Goal: Information Seeking & Learning: Learn about a topic

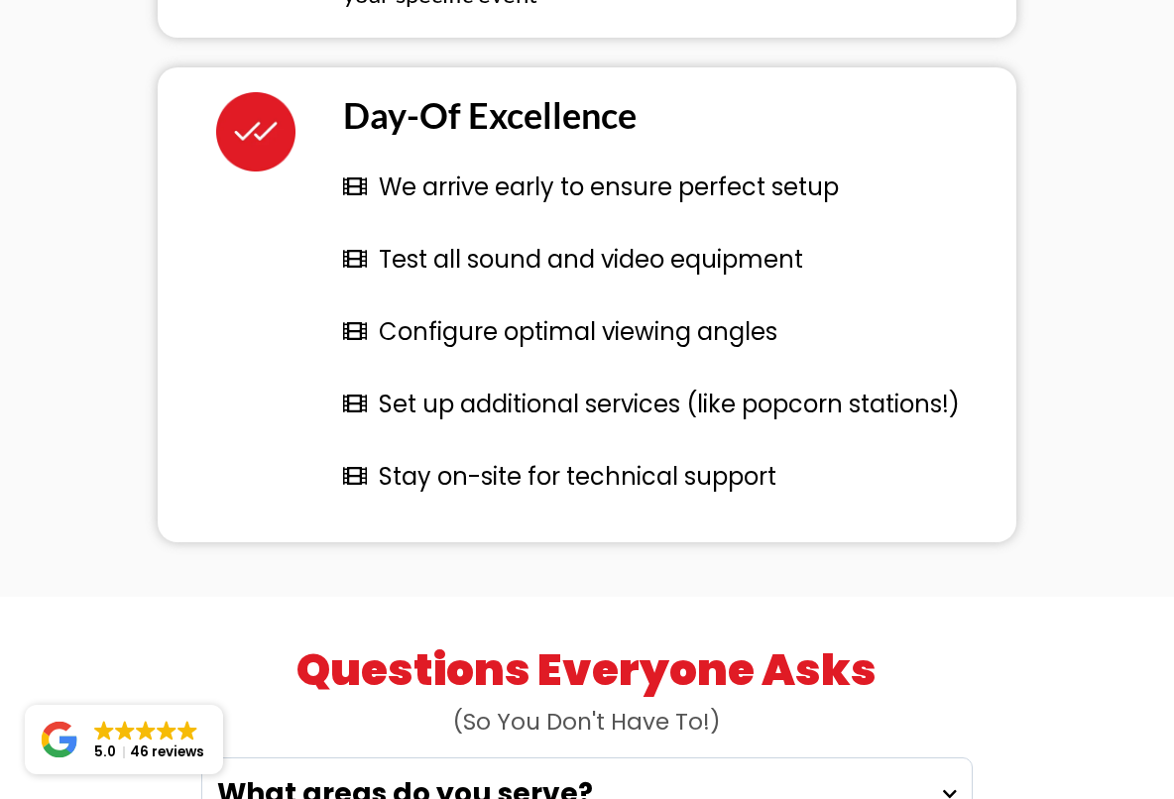
scroll to position [5128, 0]
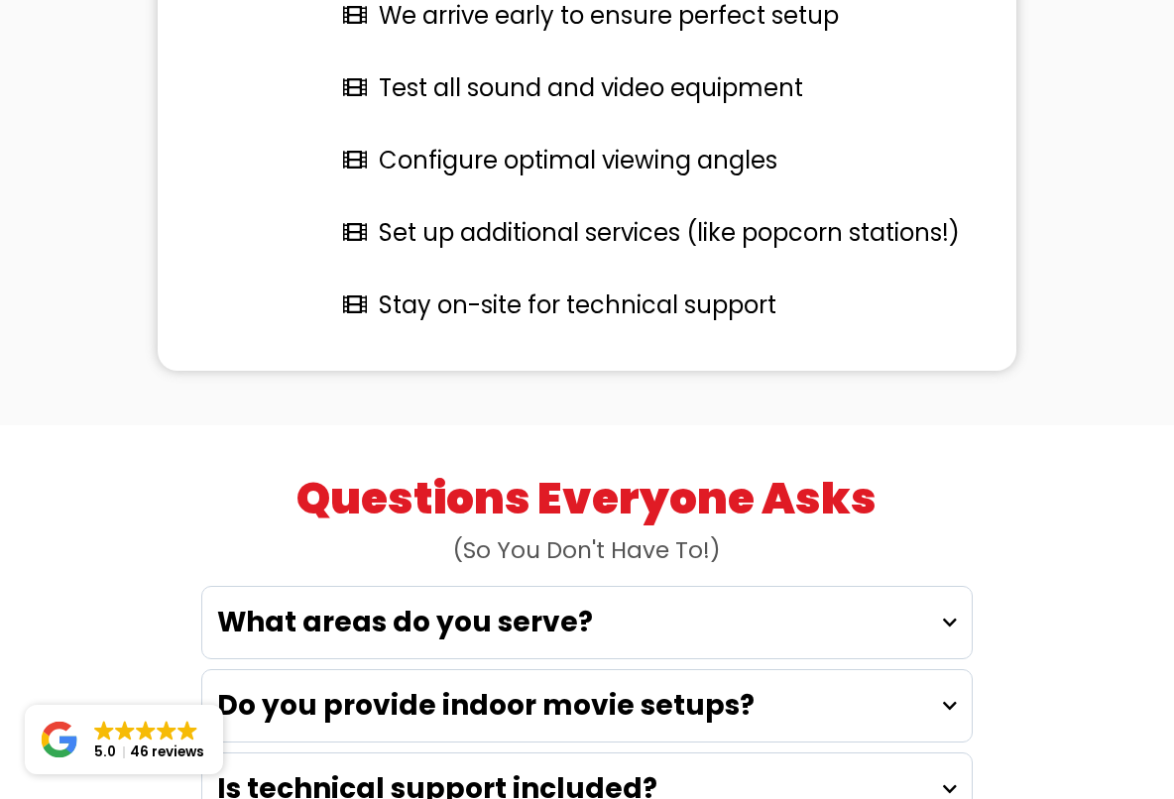
click at [695, 587] on div "What areas do you serve?" at bounding box center [586, 622] width 768 height 71
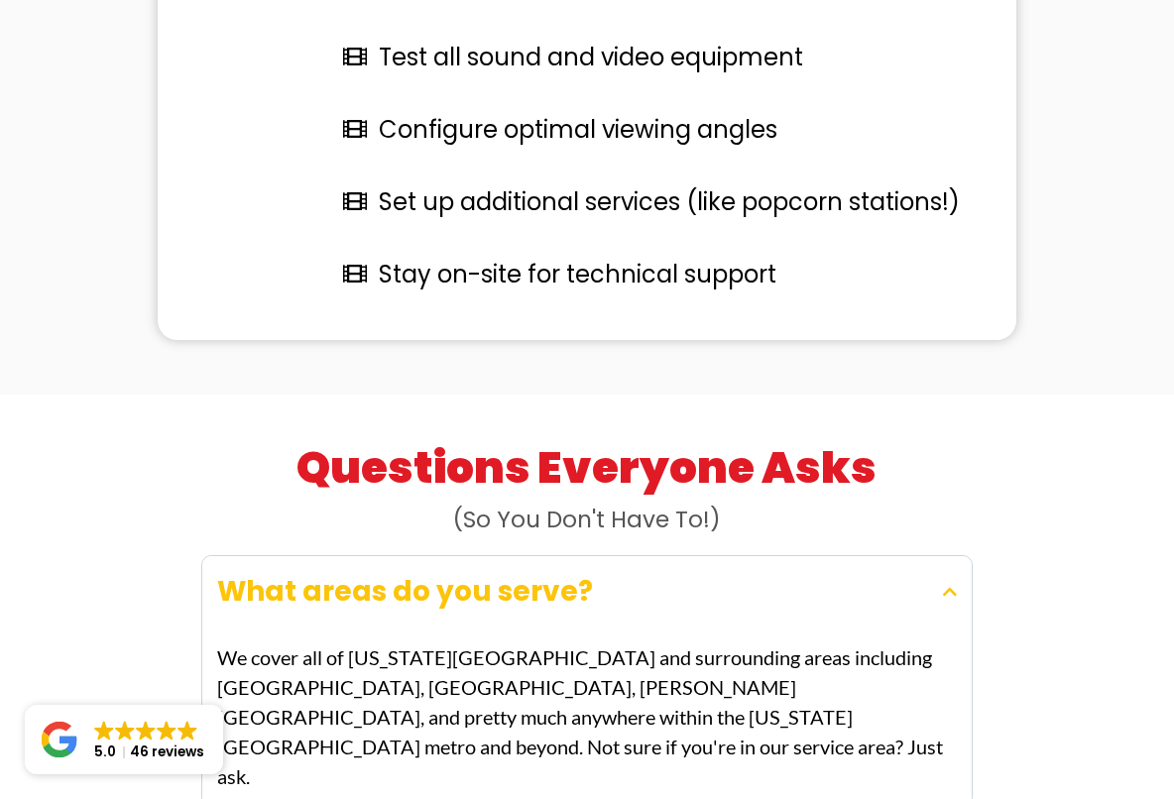
scroll to position [5190, 0]
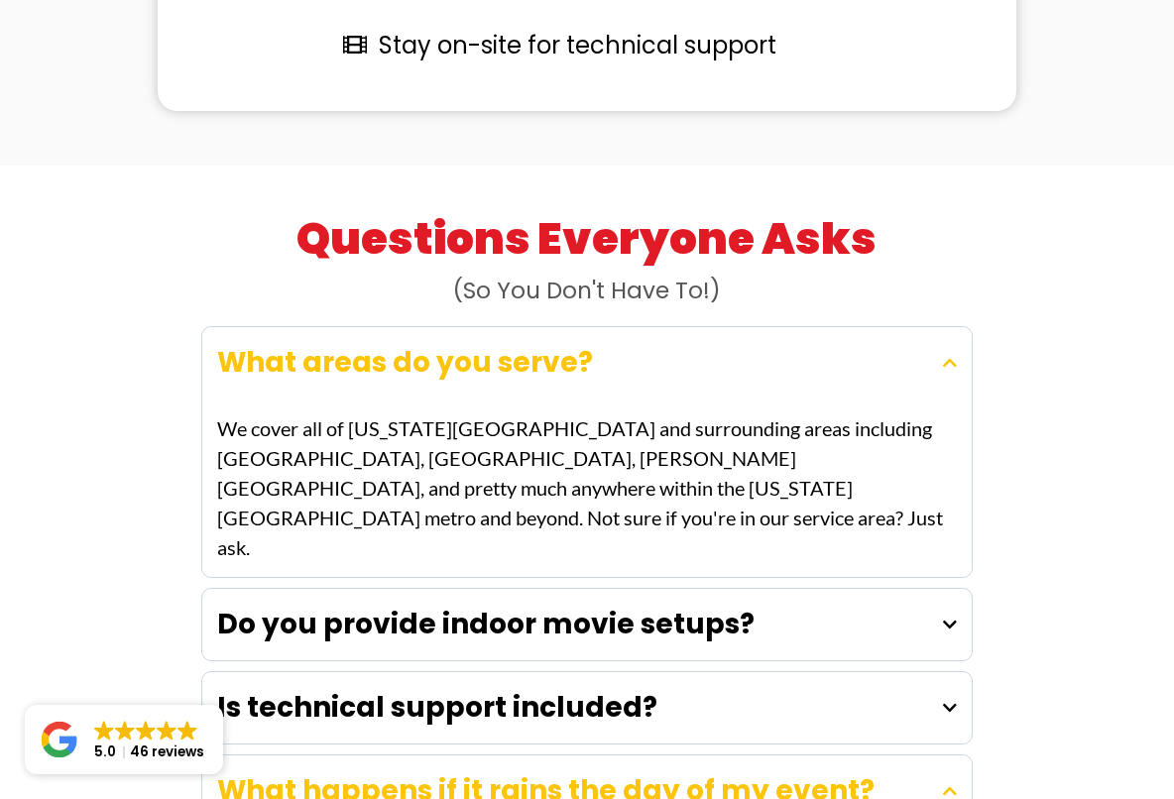
scroll to position [5466, 0]
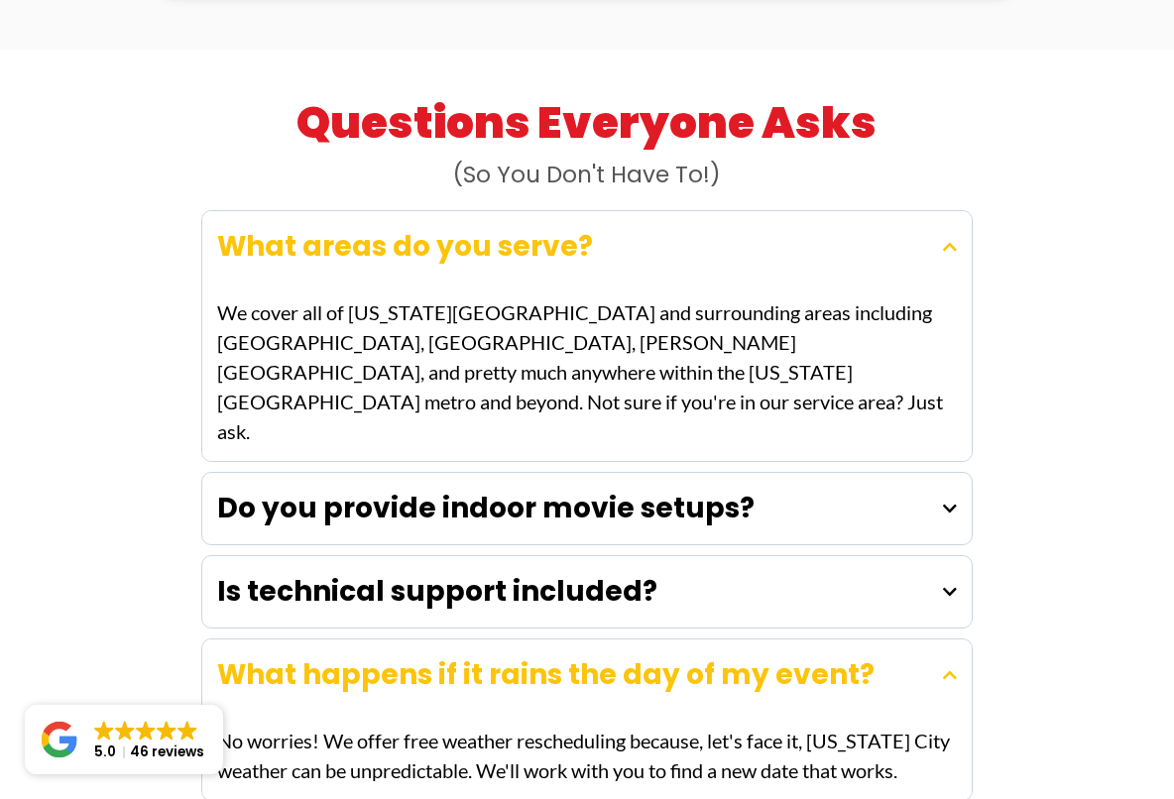
scroll to position [5625, 0]
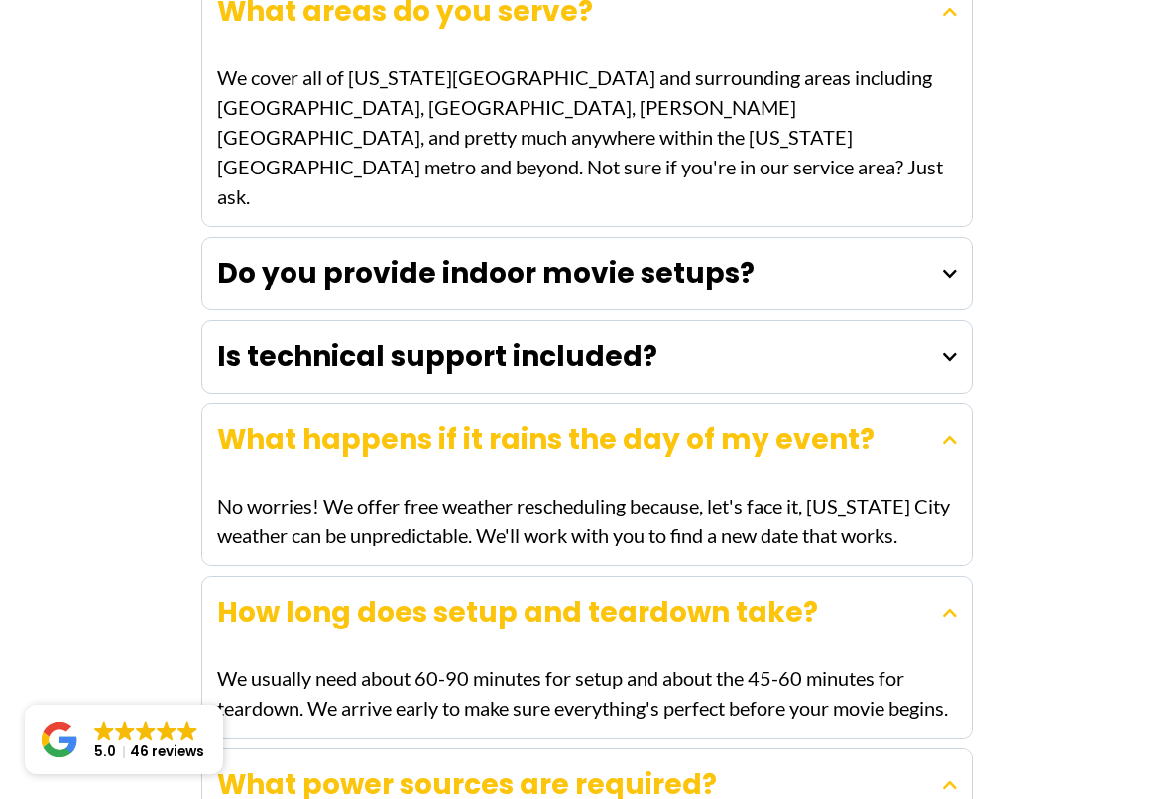
scroll to position [5770, 0]
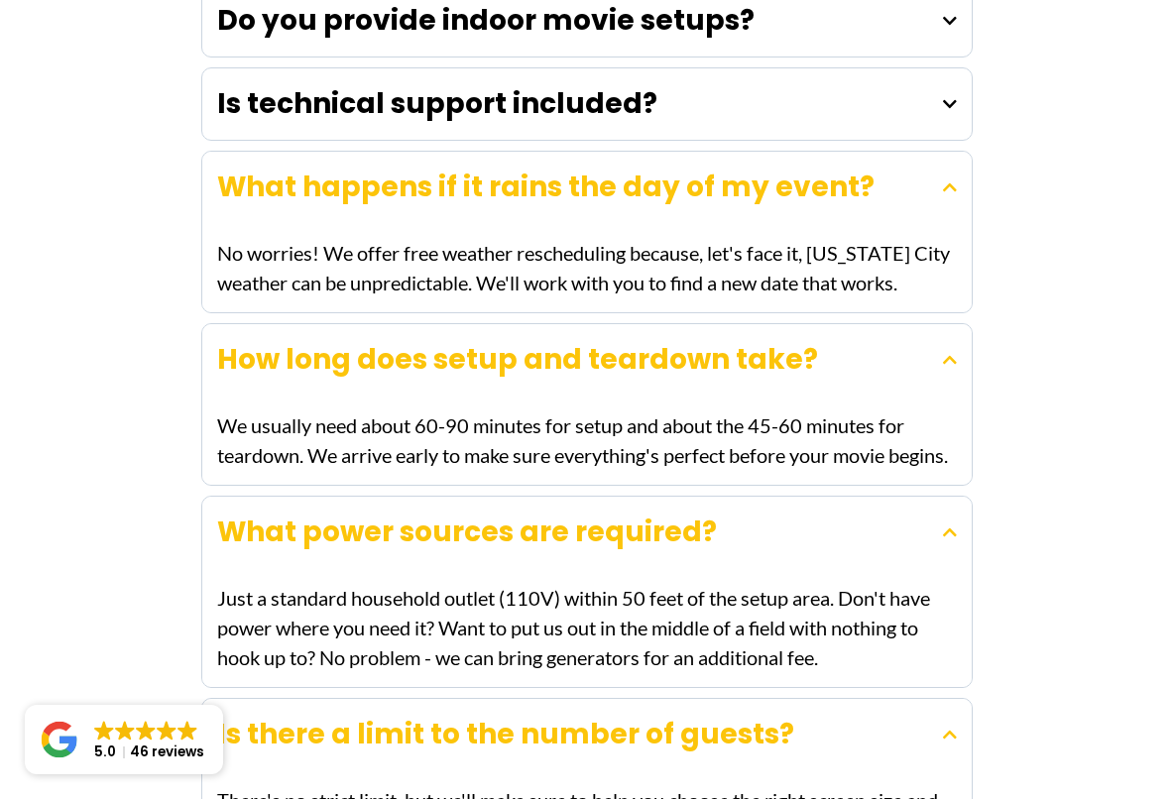
scroll to position [6160, 0]
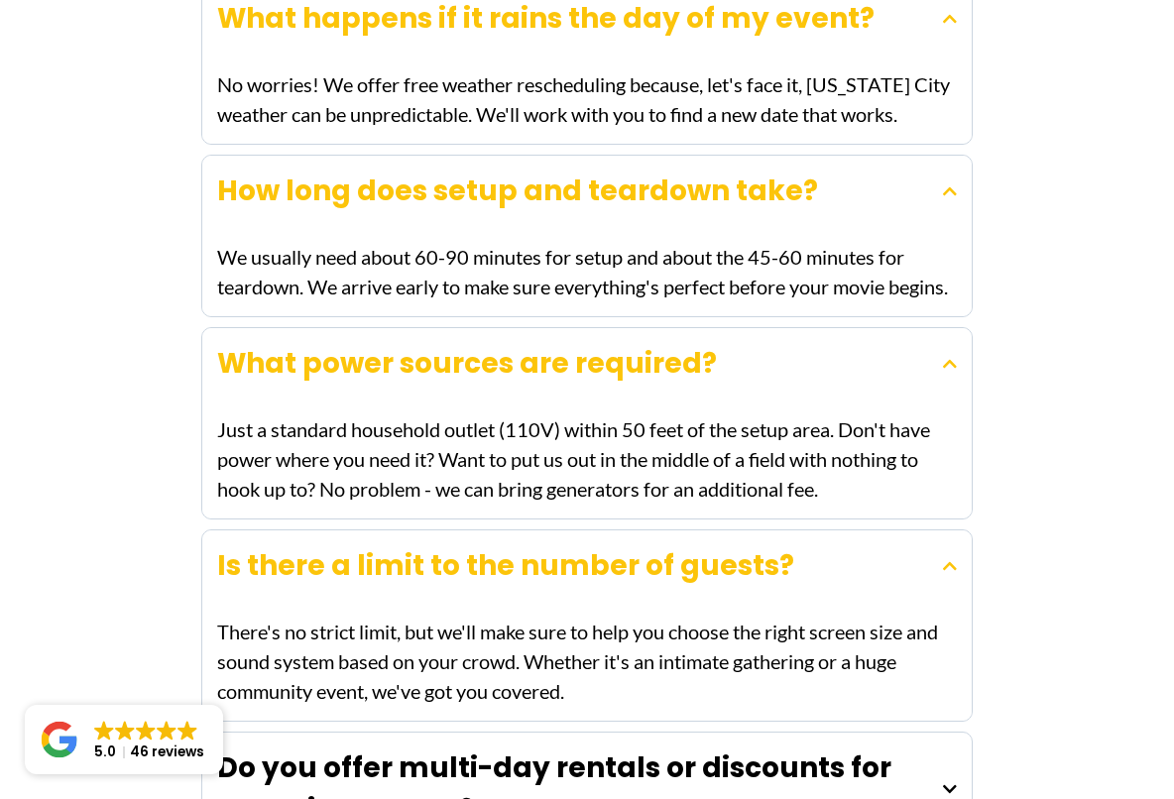
click at [561, 749] on strong "Do you offer multi-day rentals or discounts for recurring events?" at bounding box center [554, 789] width 674 height 80
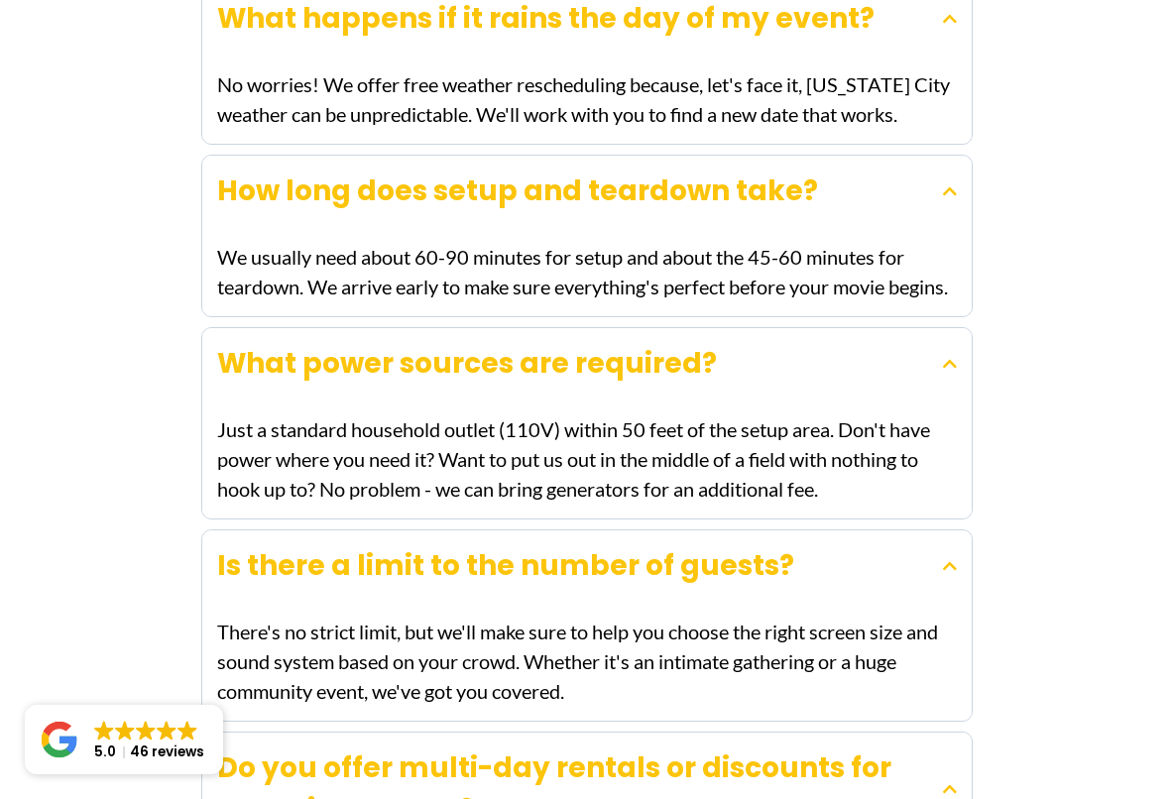
click at [561, 749] on strong "Do you offer multi-day rentals or discounts for recurring events?" at bounding box center [554, 789] width 674 height 80
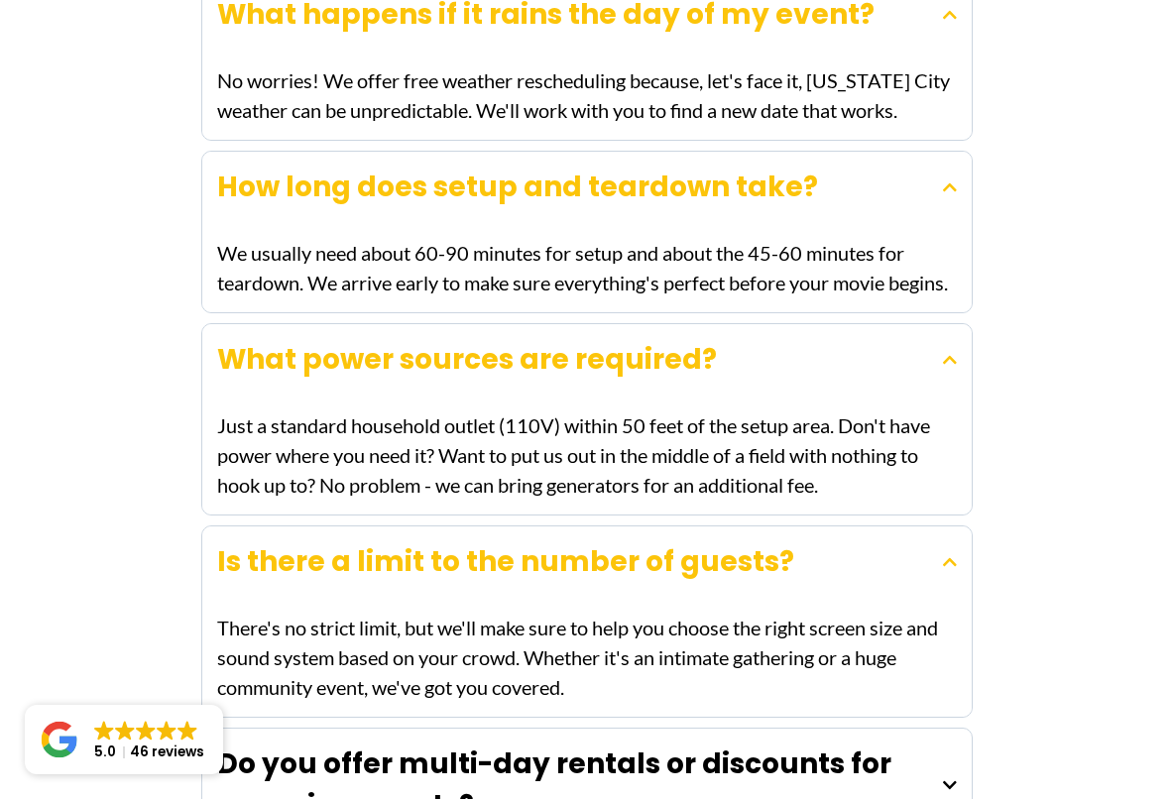
scroll to position [6537, 0]
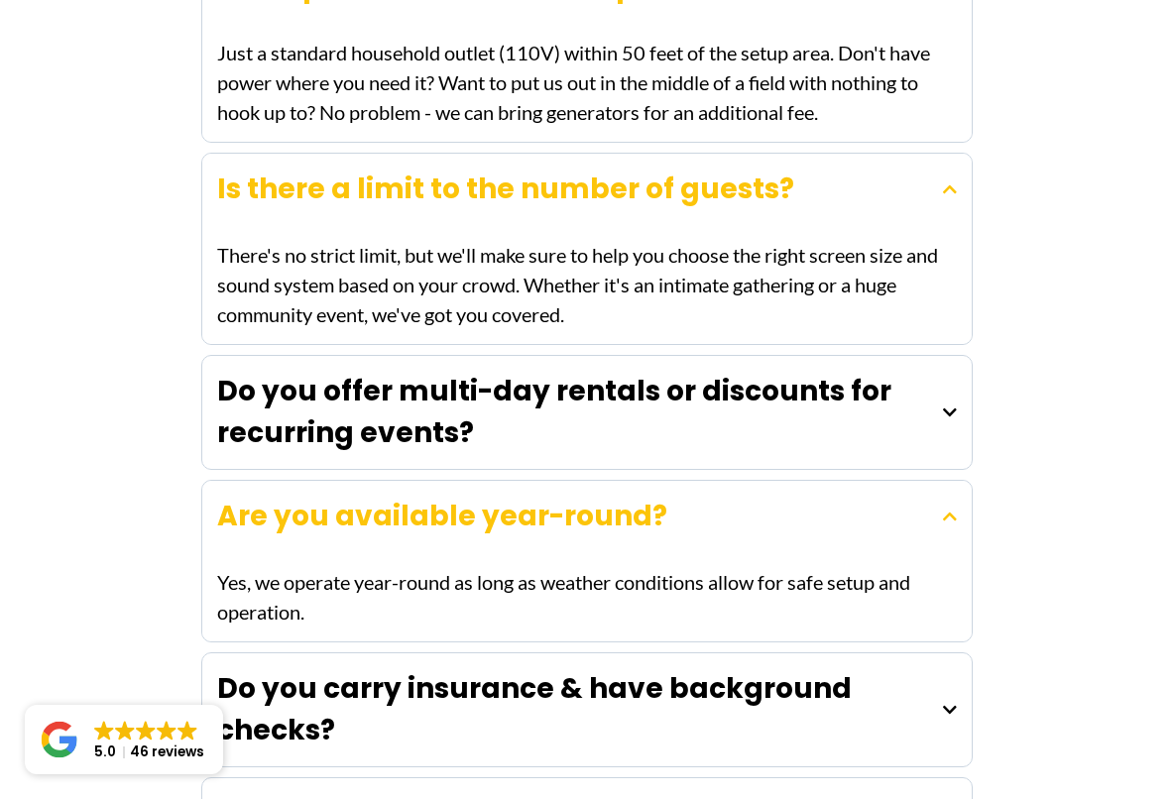
click at [592, 668] on h4 "Do you carry insurance & have background checks?" at bounding box center [579, 709] width 725 height 83
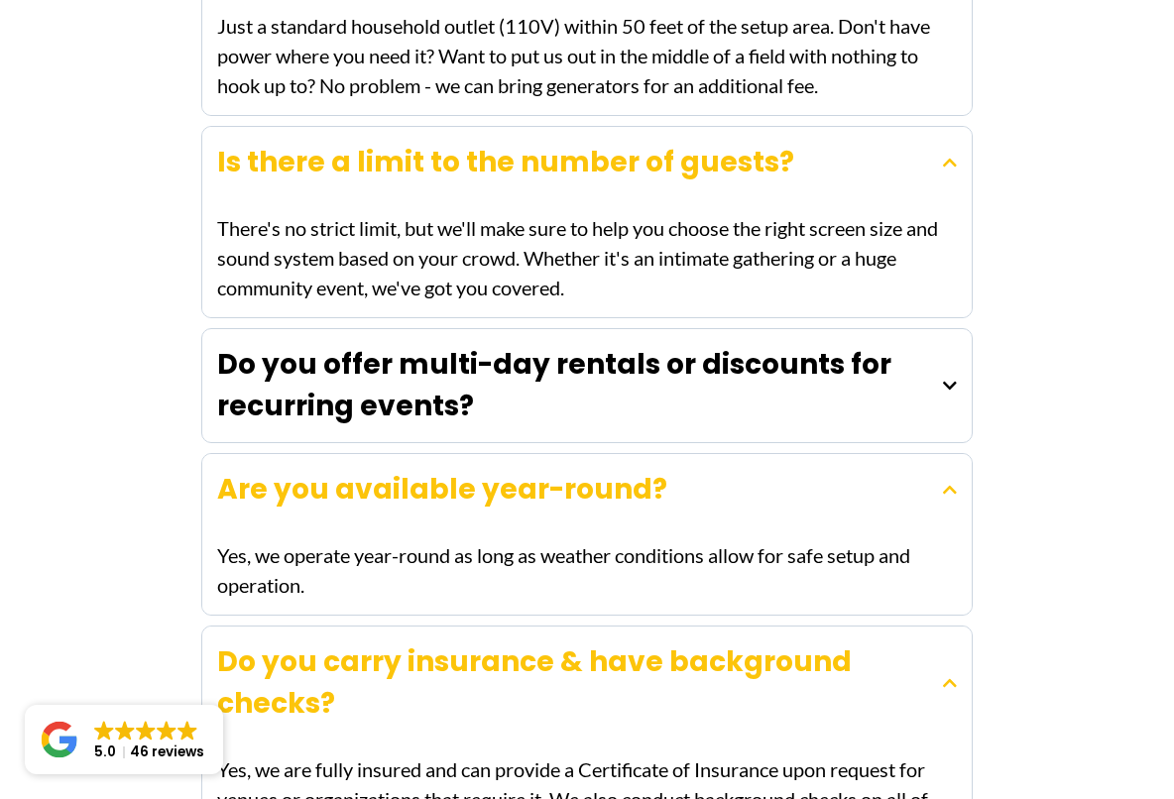
scroll to position [6741, 0]
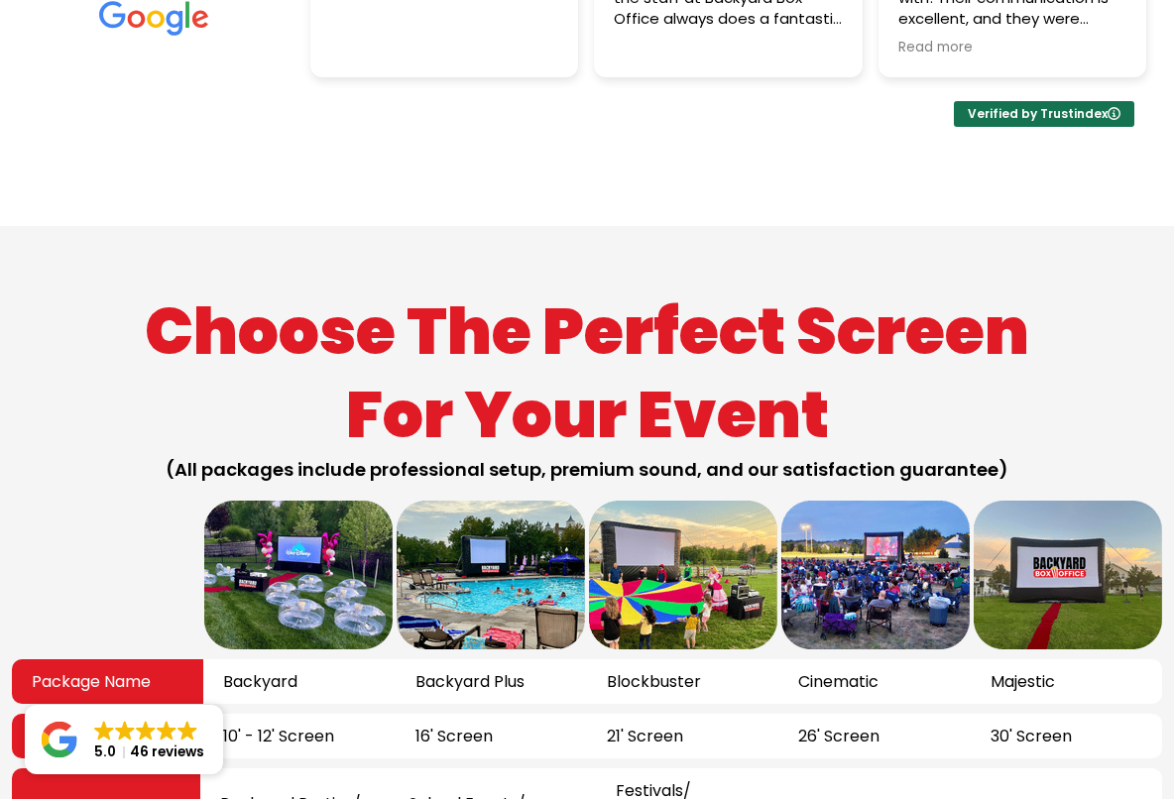
scroll to position [1121, 0]
